Goal: Task Accomplishment & Management: Use online tool/utility

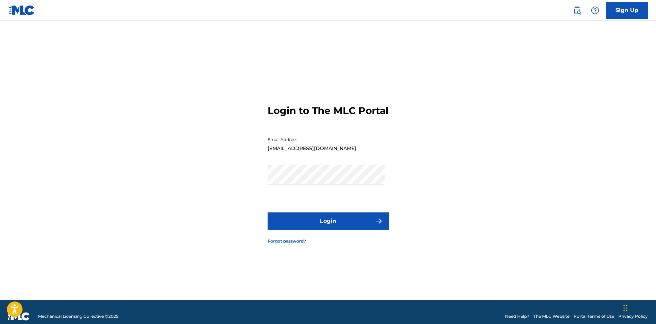
click at [317, 226] on button "Login" at bounding box center [328, 220] width 121 height 17
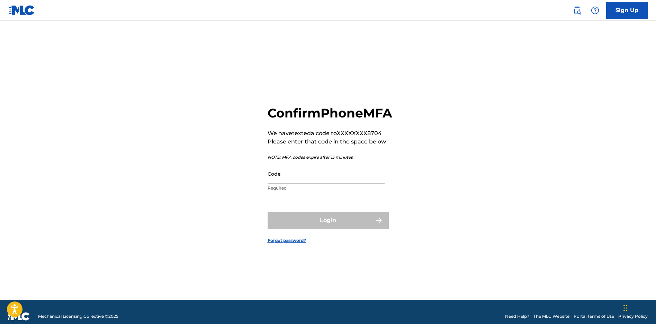
click at [275, 184] on input "Code" at bounding box center [326, 174] width 117 height 20
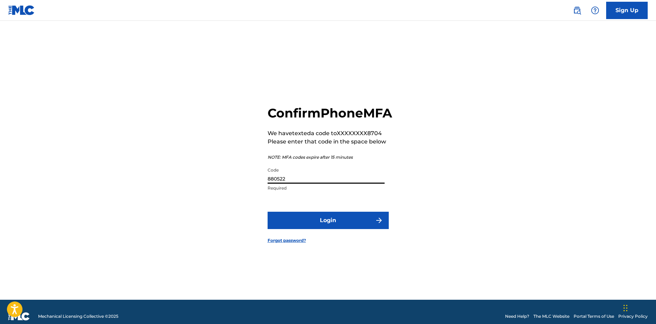
type input "880522"
click at [325, 229] on button "Login" at bounding box center [328, 220] width 121 height 17
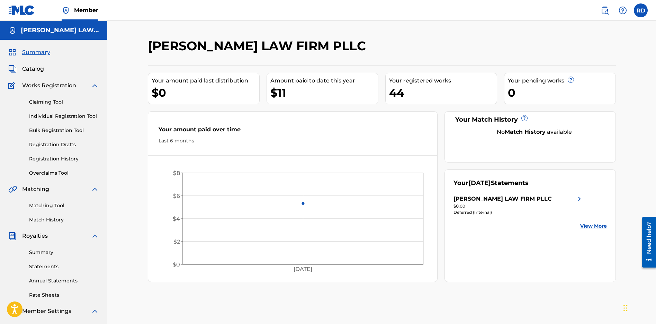
click at [39, 70] on span "Catalog" at bounding box center [33, 69] width 22 height 8
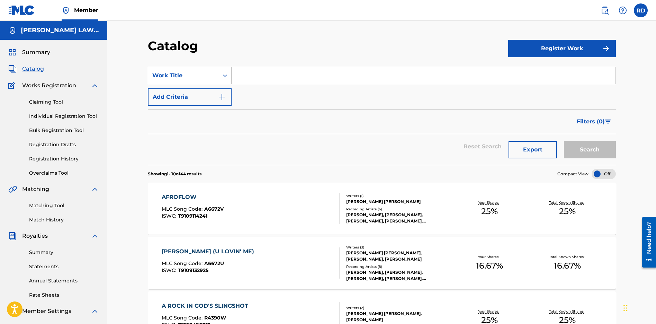
click at [263, 71] on input "Search Form" at bounding box center [424, 75] width 384 height 17
click at [48, 204] on link "Matching Tool" at bounding box center [64, 205] width 70 height 7
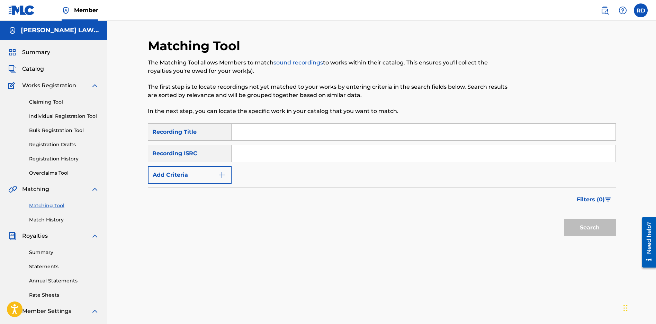
click at [45, 103] on link "Claiming Tool" at bounding box center [64, 101] width 70 height 7
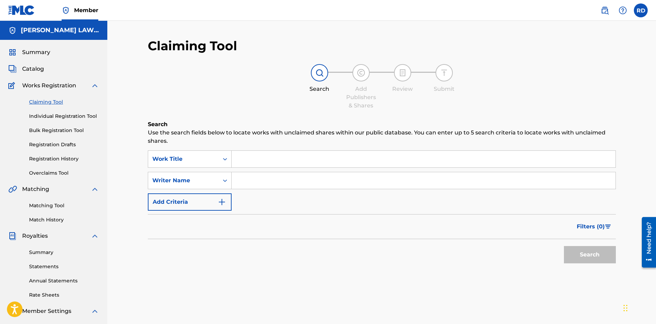
click at [254, 163] on input "Search Form" at bounding box center [424, 159] width 384 height 17
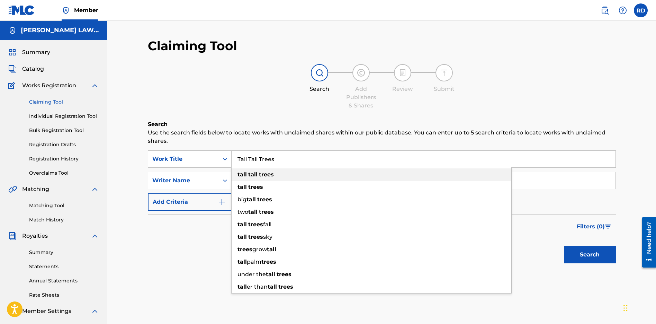
click at [255, 173] on strong "tall" at bounding box center [252, 174] width 9 height 7
type input "tall tall trees"
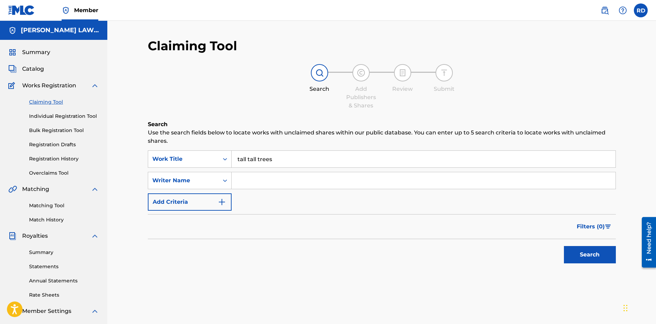
click at [583, 255] on button "Search" at bounding box center [590, 254] width 52 height 17
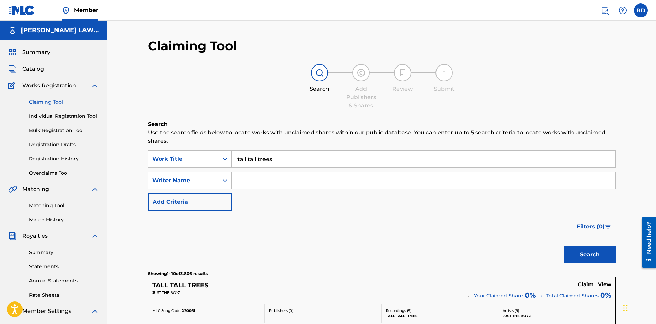
click at [246, 183] on input "Search Form" at bounding box center [424, 180] width 384 height 17
type input "[PERSON_NAME]"
click at [577, 252] on button "Search" at bounding box center [590, 254] width 52 height 17
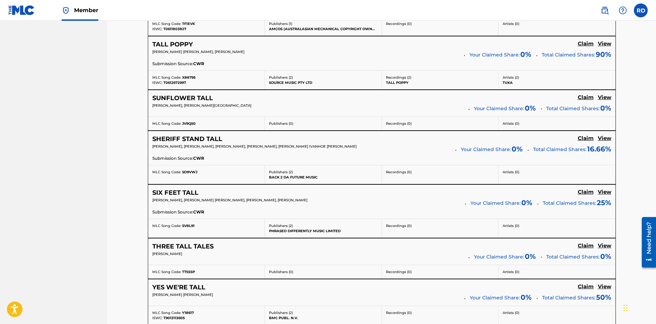
scroll to position [381, 0]
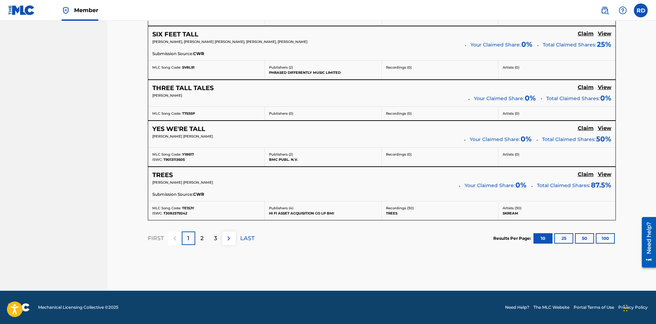
click at [204, 242] on div "2" at bounding box center [202, 238] width 14 height 14
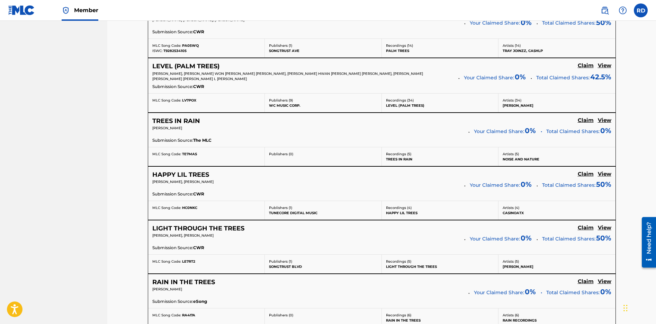
scroll to position [594, 0]
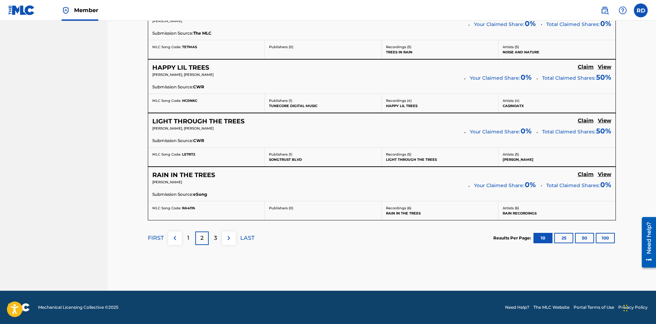
click at [218, 238] on div "3" at bounding box center [216, 238] width 14 height 14
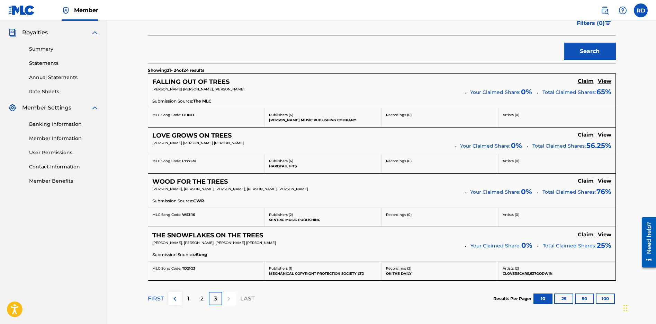
scroll to position [229, 0]
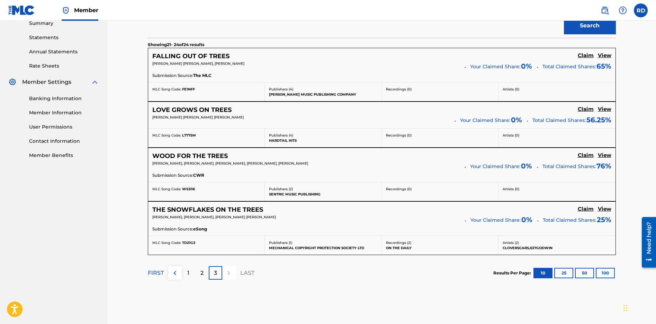
click at [186, 273] on div "1" at bounding box center [189, 273] width 14 height 14
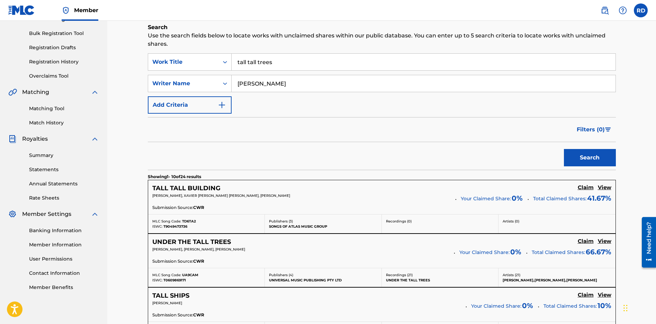
scroll to position [90, 0]
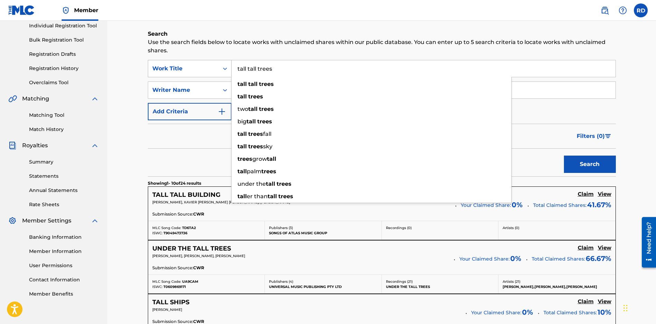
drag, startPoint x: 287, startPoint y: 69, endPoint x: 160, endPoint y: 69, distance: 127.4
click at [168, 68] on div "SearchWithCriteria93781bb7-8a82-4e75-bf8b-ab03fd38519e Work Title tall tall tre…" at bounding box center [382, 68] width 468 height 17
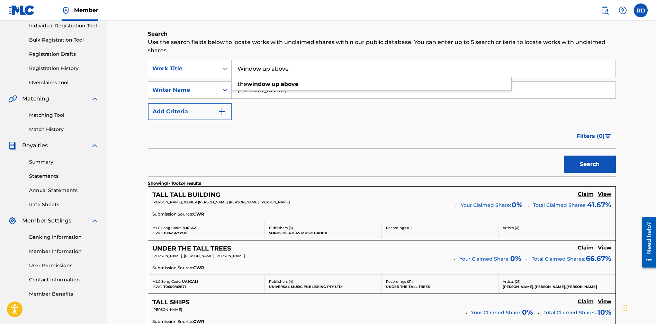
type input "Window up above"
click at [586, 165] on button "Search" at bounding box center [590, 163] width 52 height 17
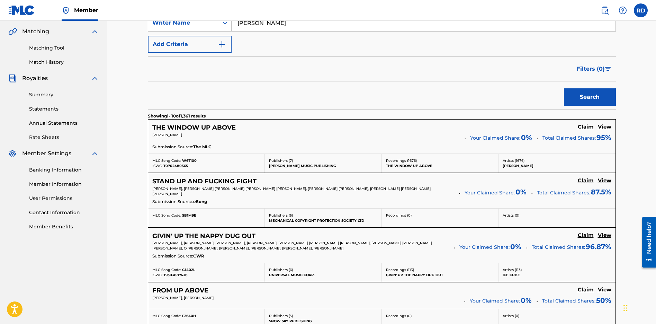
scroll to position [160, 0]
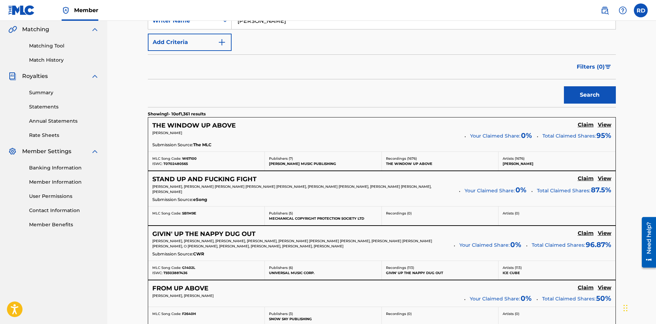
click at [605, 124] on h5 "View" at bounding box center [605, 125] width 14 height 7
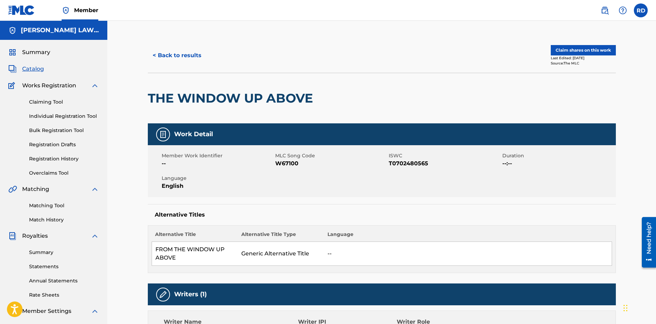
click at [168, 57] on button "< Back to results" at bounding box center [177, 55] width 59 height 17
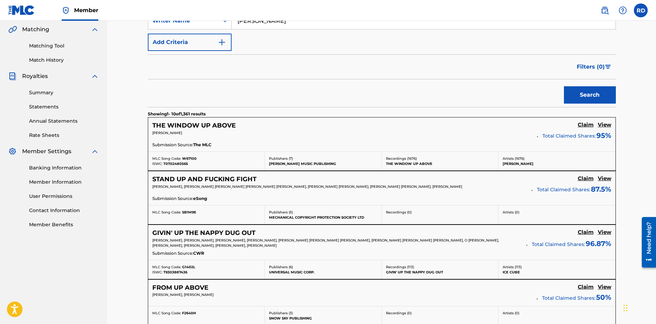
scroll to position [56, 0]
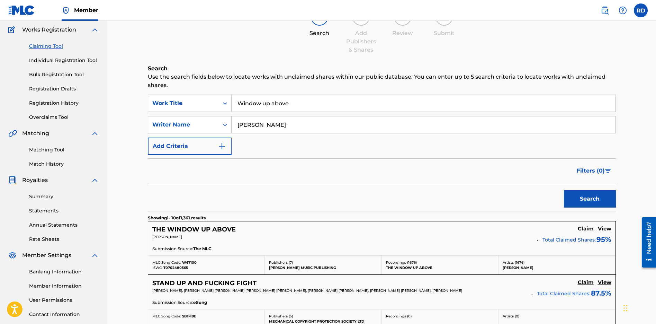
drag, startPoint x: 249, startPoint y: 95, endPoint x: 160, endPoint y: 84, distance: 89.7
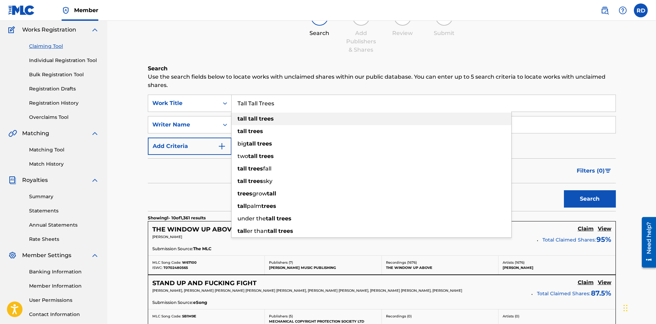
click at [273, 118] on strong "trees" at bounding box center [266, 118] width 15 height 7
type input "tall tall trees"
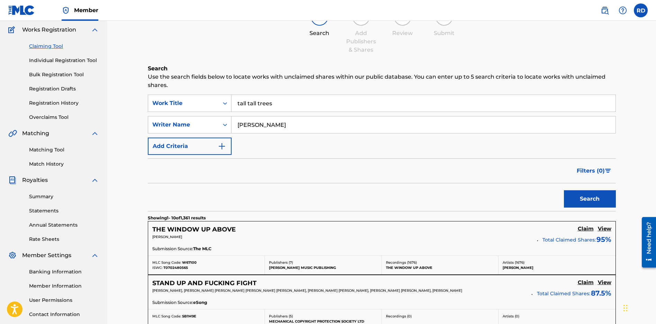
click at [593, 197] on button "Search" at bounding box center [590, 198] width 52 height 17
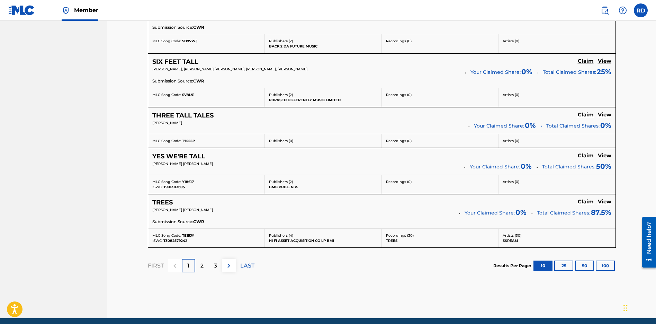
scroll to position [560, 0]
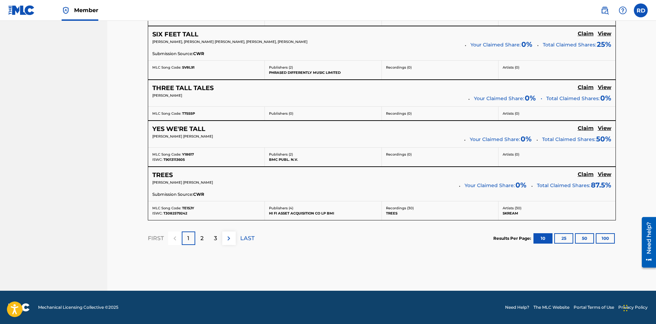
click at [208, 241] on div "2" at bounding box center [202, 238] width 14 height 14
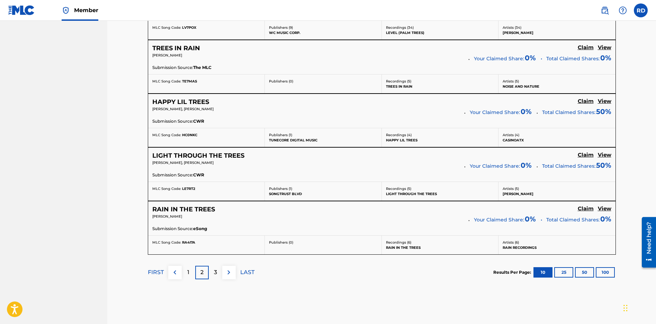
click at [215, 270] on p "3" at bounding box center [215, 272] width 3 height 8
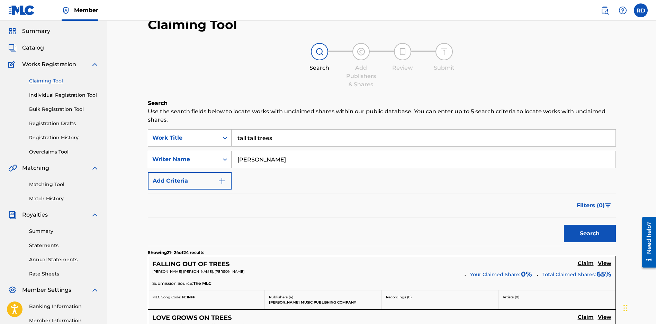
scroll to position [0, 0]
